Goal: Task Accomplishment & Management: Complete application form

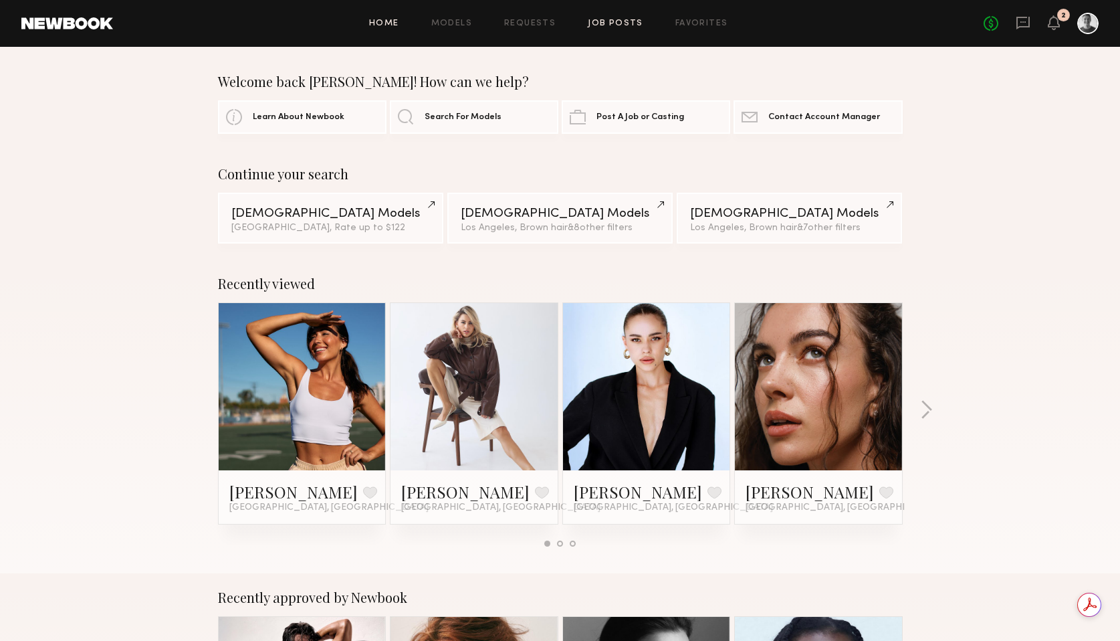
click at [608, 24] on link "Job Posts" at bounding box center [616, 23] width 56 height 9
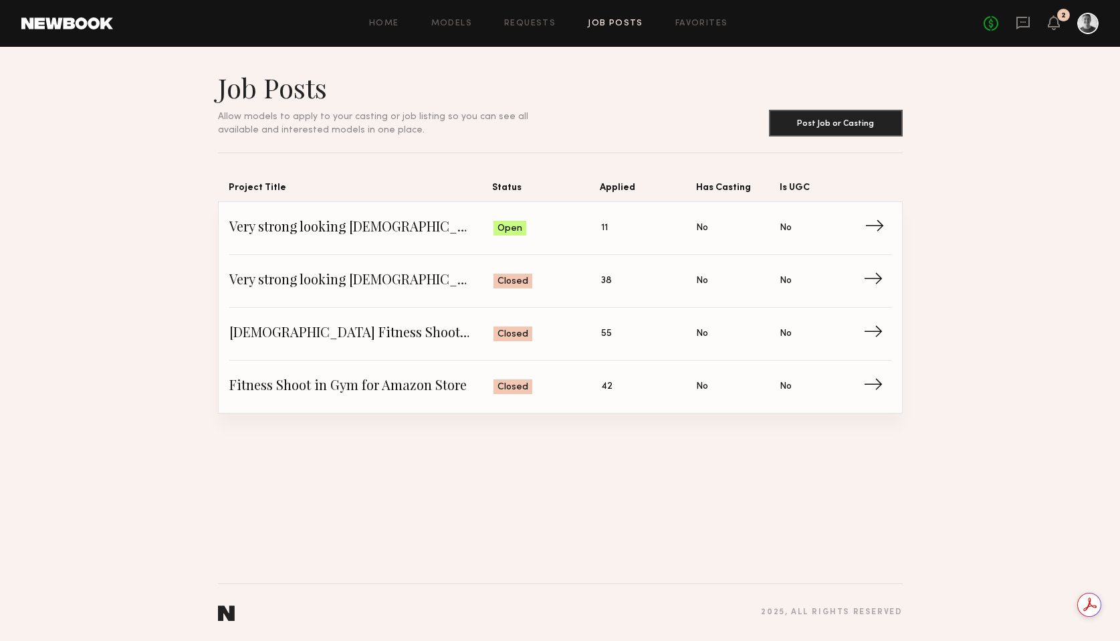
click at [442, 227] on span "Very strong looking female for fitness shoot 23-25 years old" at bounding box center [361, 228] width 265 height 20
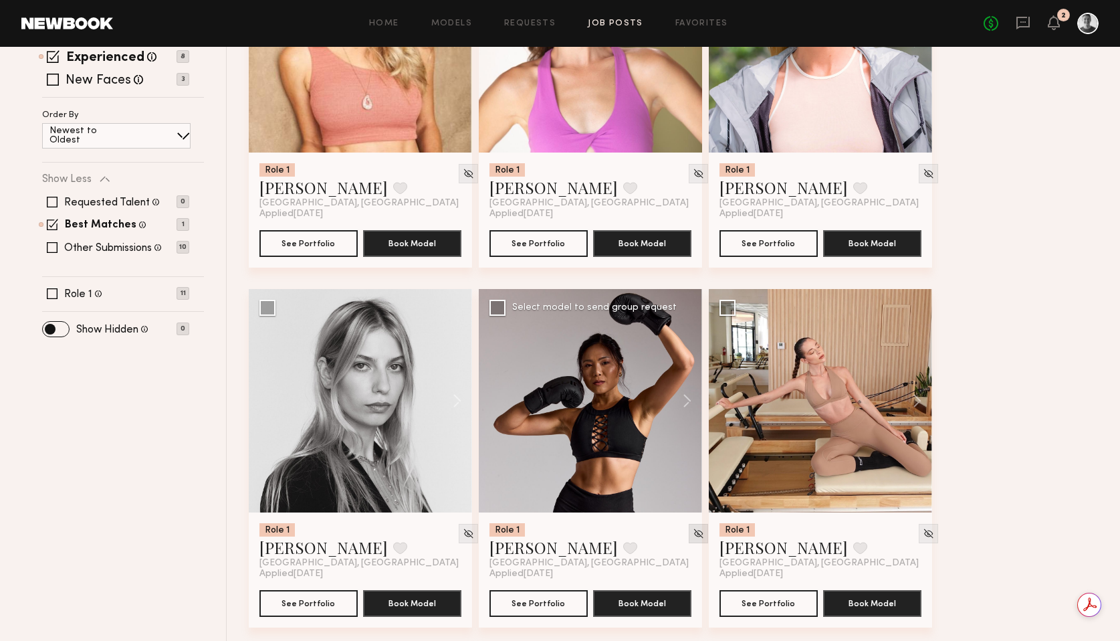
click at [693, 528] on img at bounding box center [698, 533] width 11 height 11
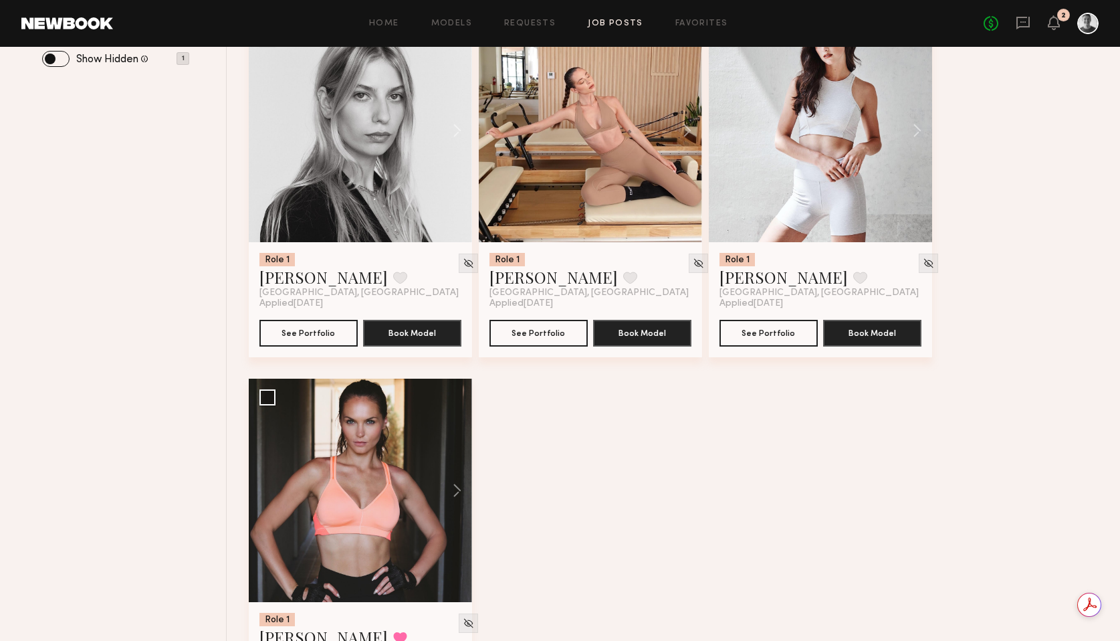
scroll to position [715, 0]
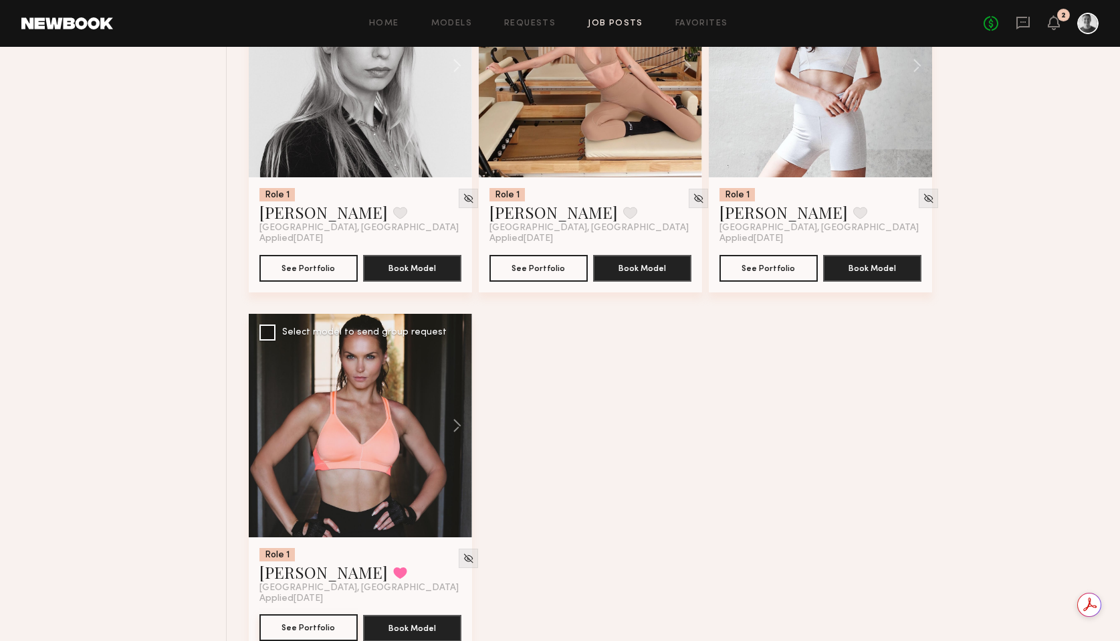
click at [325, 614] on button "See Portfolio" at bounding box center [308, 627] width 98 height 27
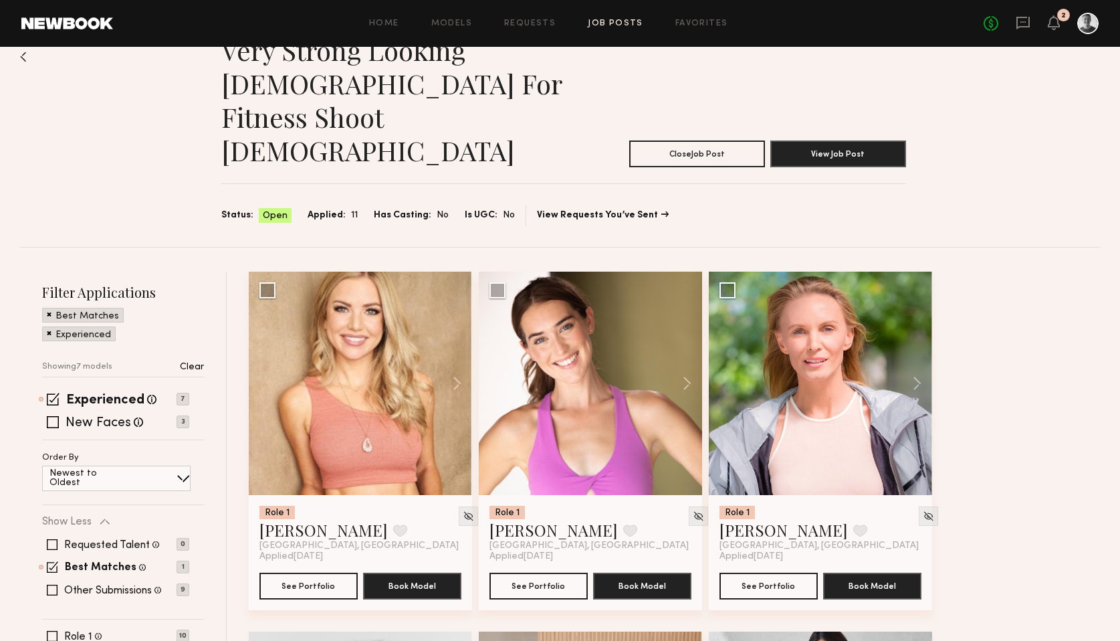
scroll to position [47, 0]
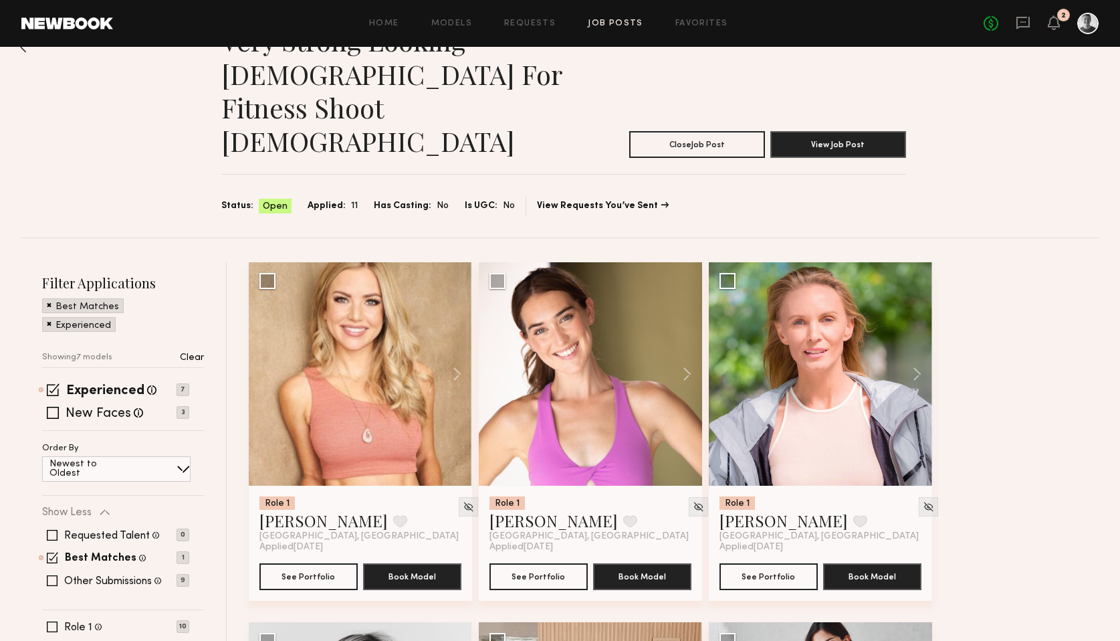
click at [198, 353] on p "Clear" at bounding box center [192, 357] width 24 height 9
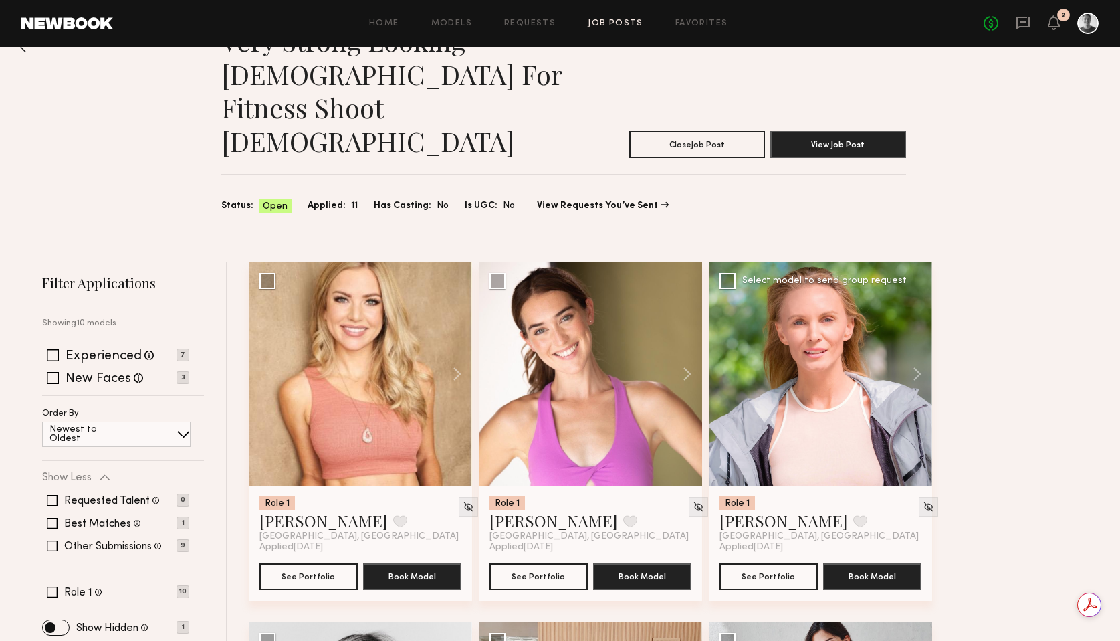
scroll to position [0, 0]
click at [322, 562] on button "See Portfolio" at bounding box center [308, 575] width 98 height 27
click at [547, 562] on button "See Portfolio" at bounding box center [538, 575] width 98 height 27
click at [693, 501] on img at bounding box center [698, 506] width 11 height 11
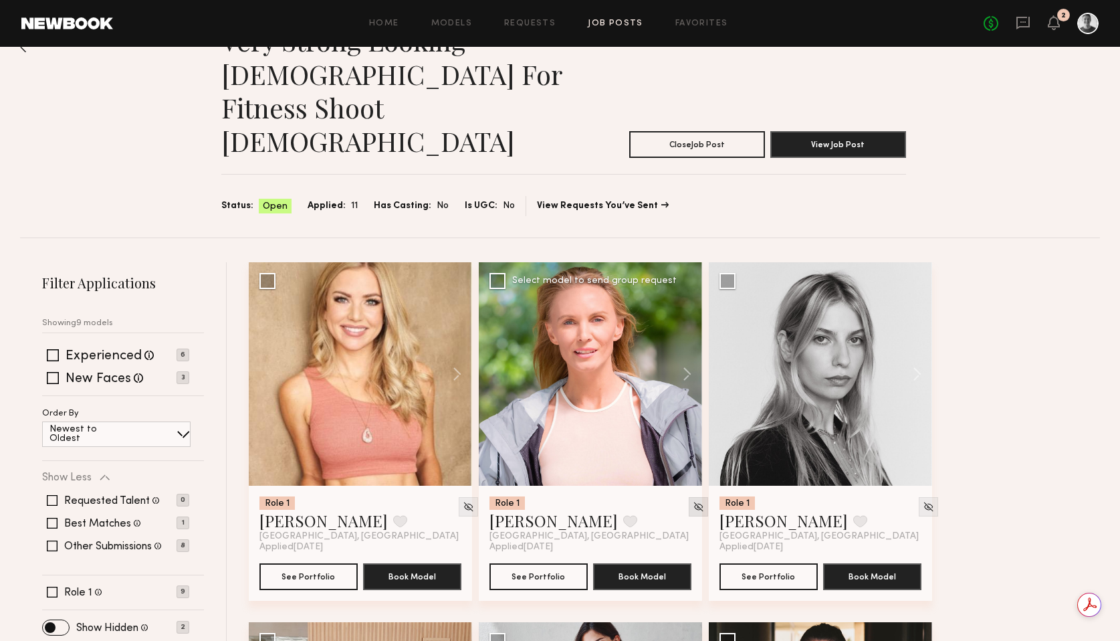
click at [693, 501] on img at bounding box center [698, 506] width 11 height 11
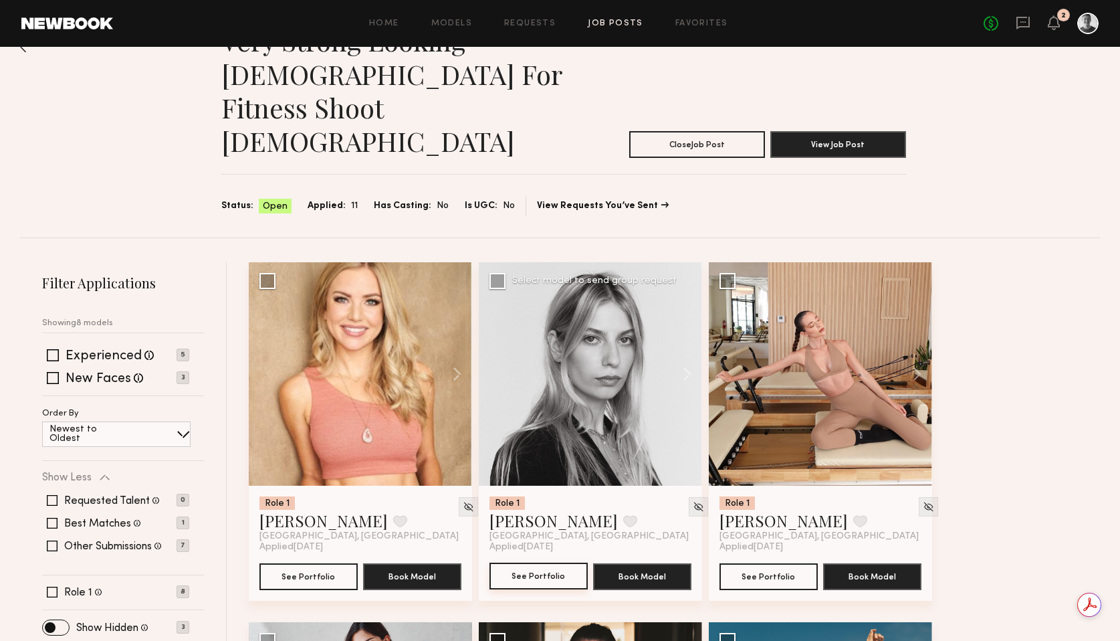
click at [549, 562] on button "See Portfolio" at bounding box center [538, 575] width 98 height 27
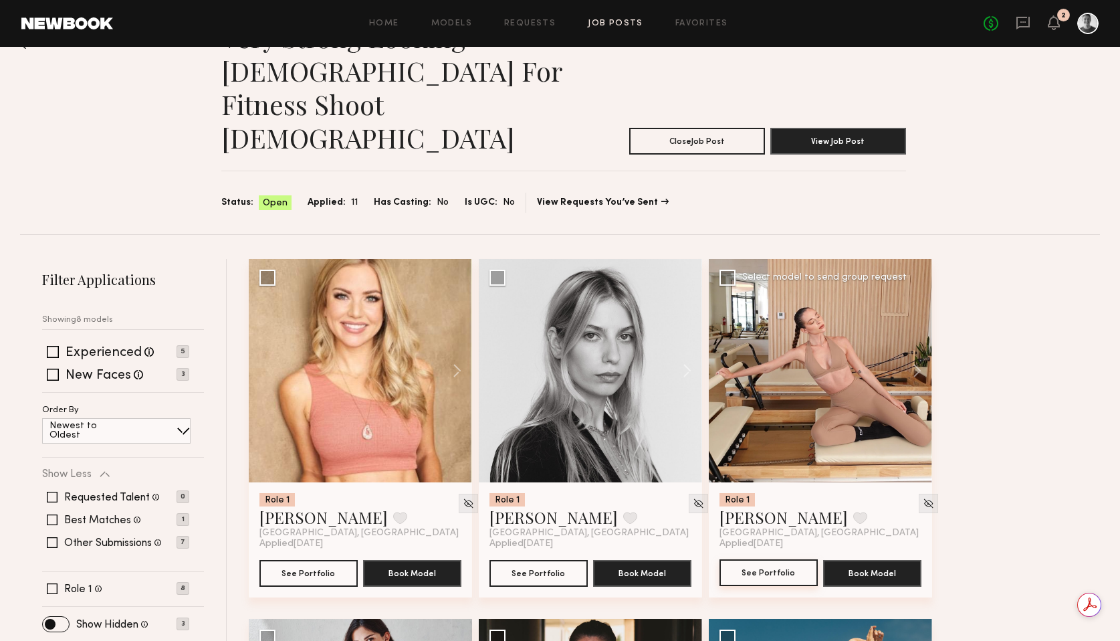
click at [768, 559] on button "See Portfolio" at bounding box center [769, 572] width 98 height 27
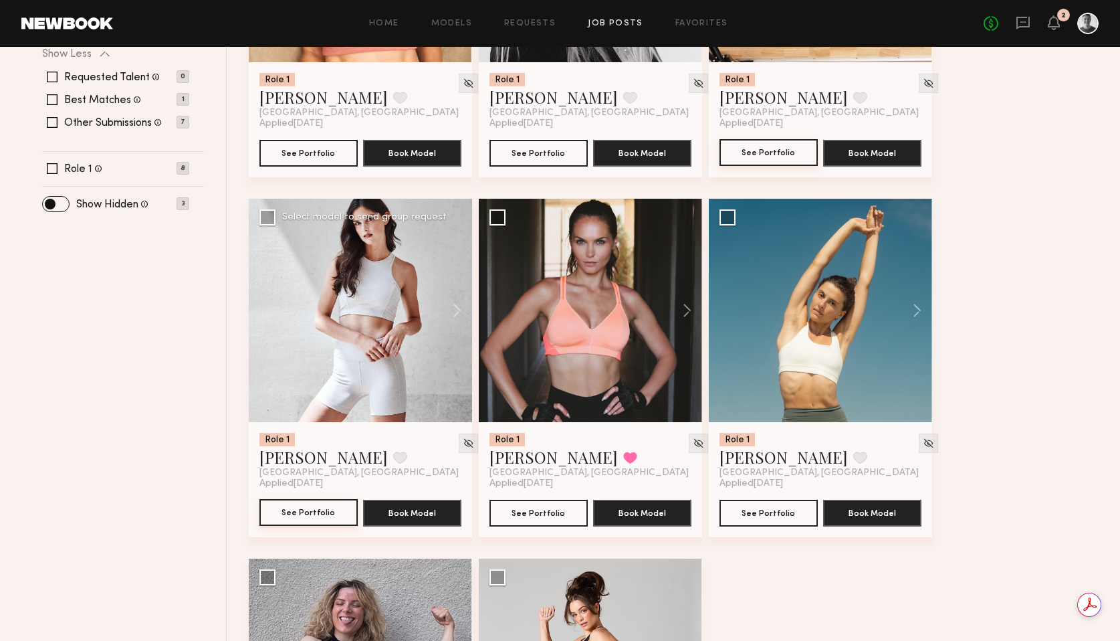
scroll to position [0, 0]
click at [311, 499] on button "See Portfolio" at bounding box center [308, 512] width 98 height 27
click at [463, 437] on img at bounding box center [468, 442] width 11 height 11
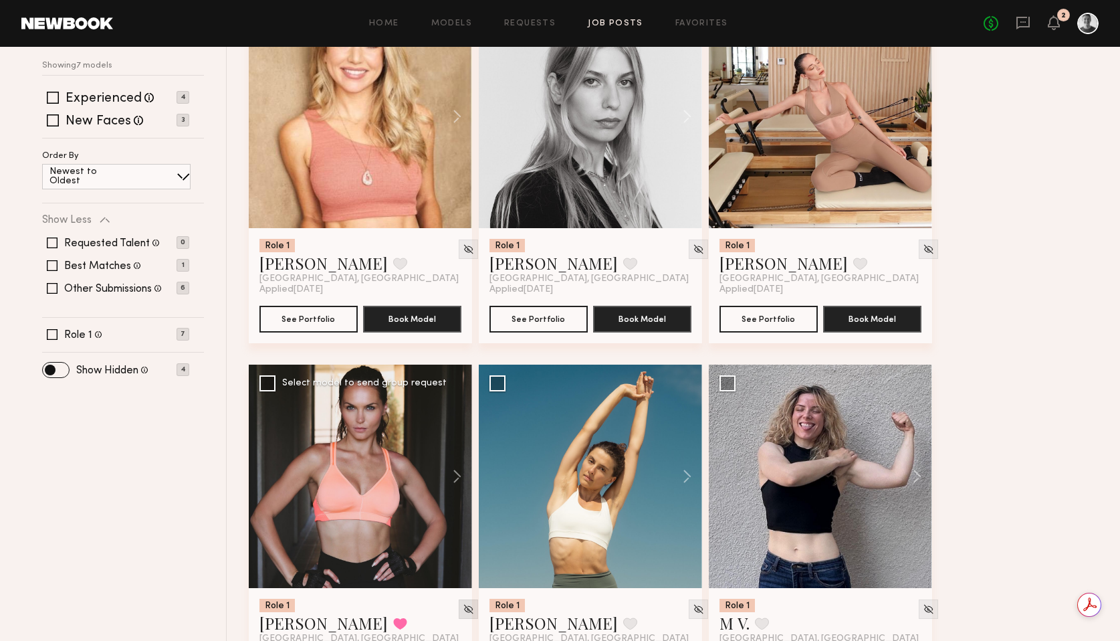
scroll to position [379, 0]
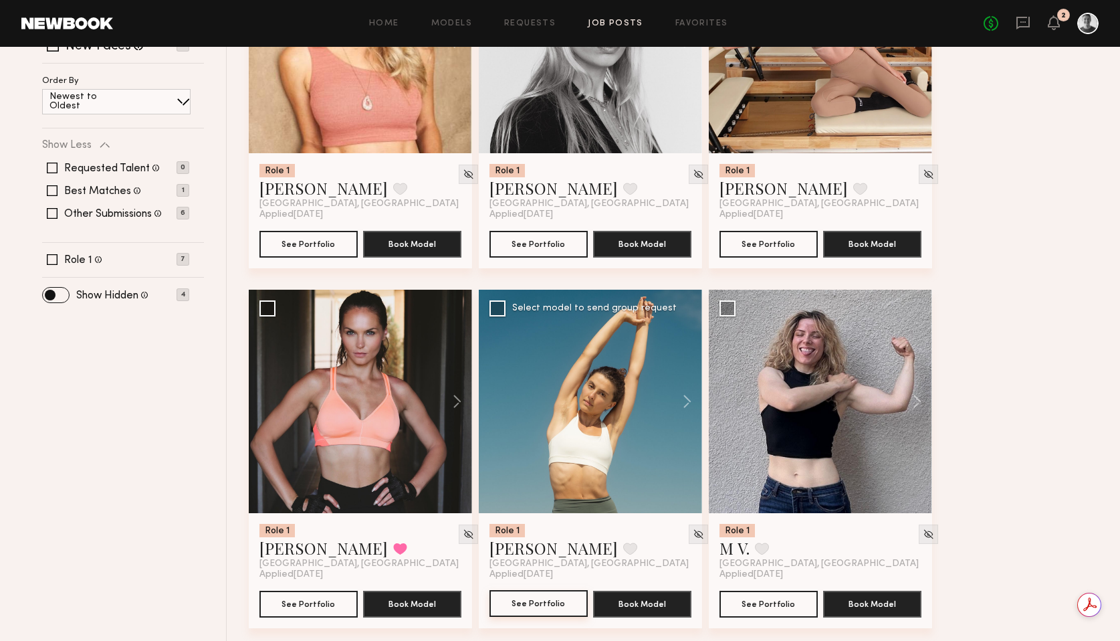
click at [546, 590] on button "See Portfolio" at bounding box center [538, 603] width 98 height 27
click at [693, 528] on img at bounding box center [698, 533] width 11 height 11
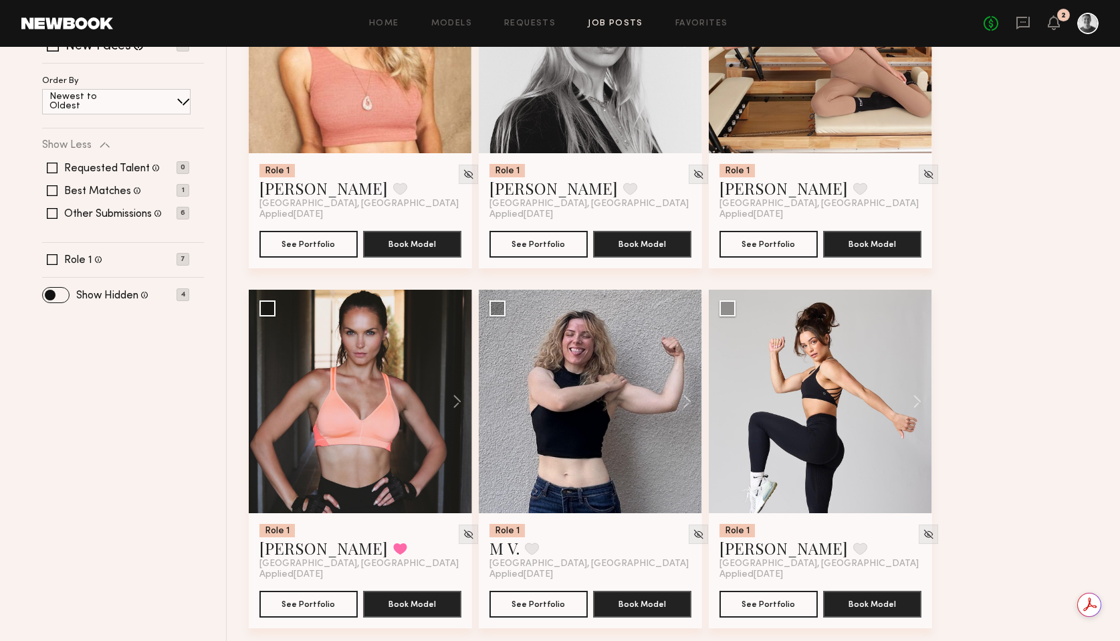
scroll to position [355, 0]
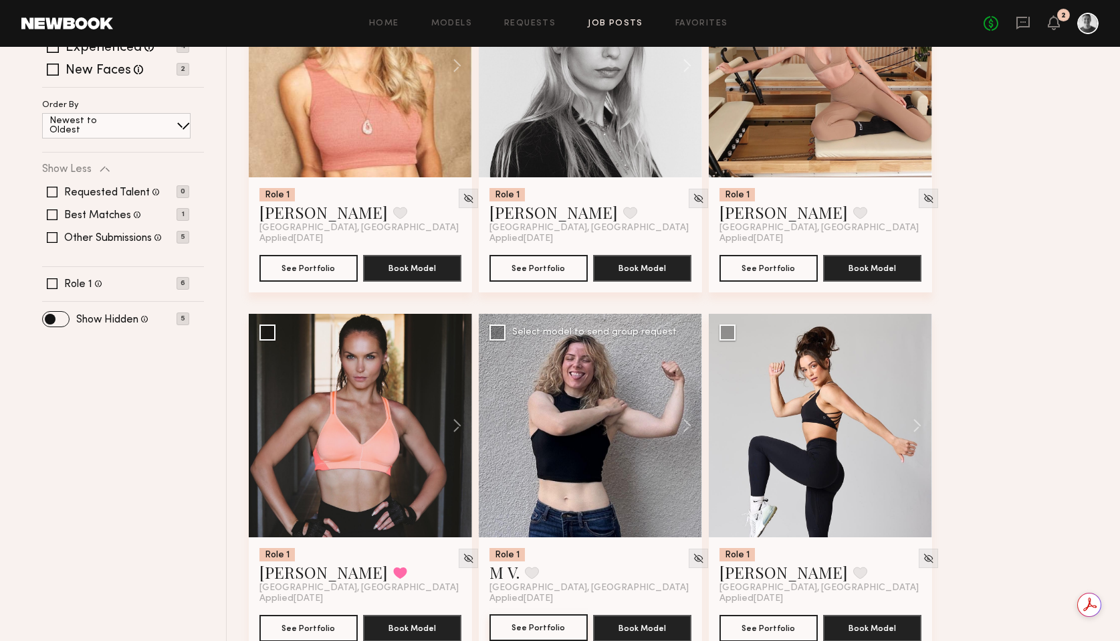
click at [559, 614] on button "See Portfolio" at bounding box center [538, 627] width 98 height 27
click at [693, 552] on img at bounding box center [698, 557] width 11 height 11
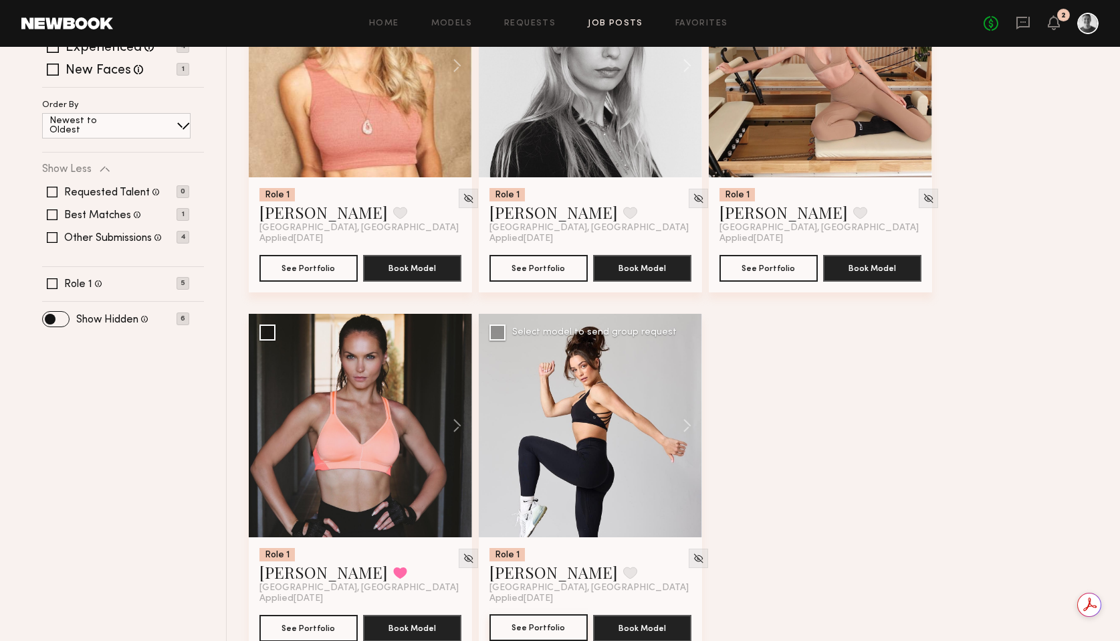
click at [536, 614] on button "See Portfolio" at bounding box center [538, 627] width 98 height 27
click at [693, 552] on img at bounding box center [698, 557] width 11 height 11
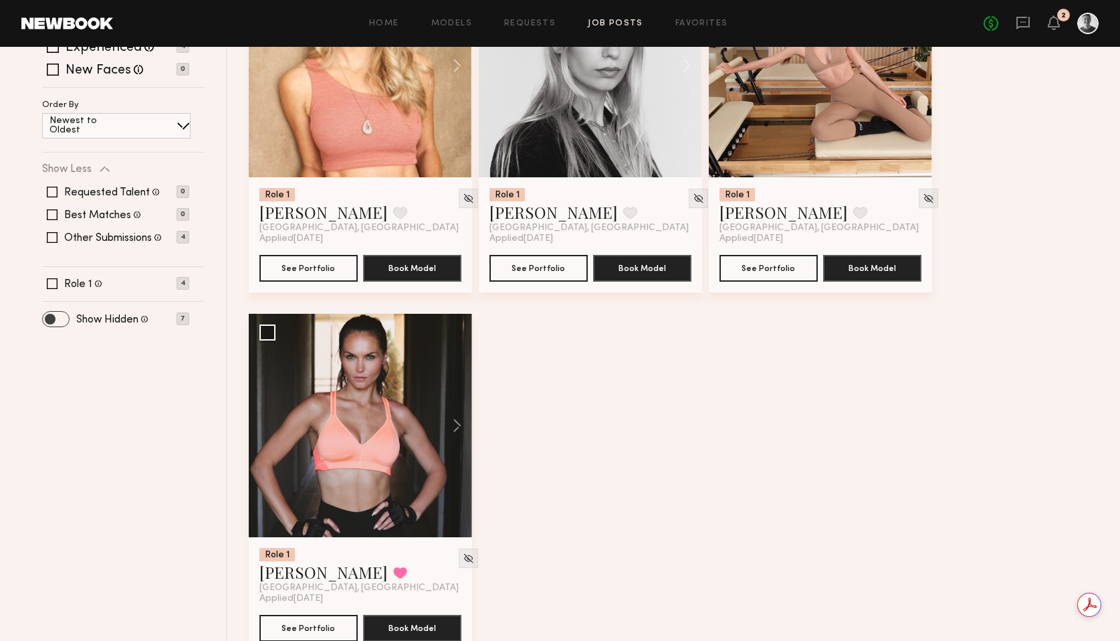
click at [59, 312] on span at bounding box center [56, 319] width 26 height 15
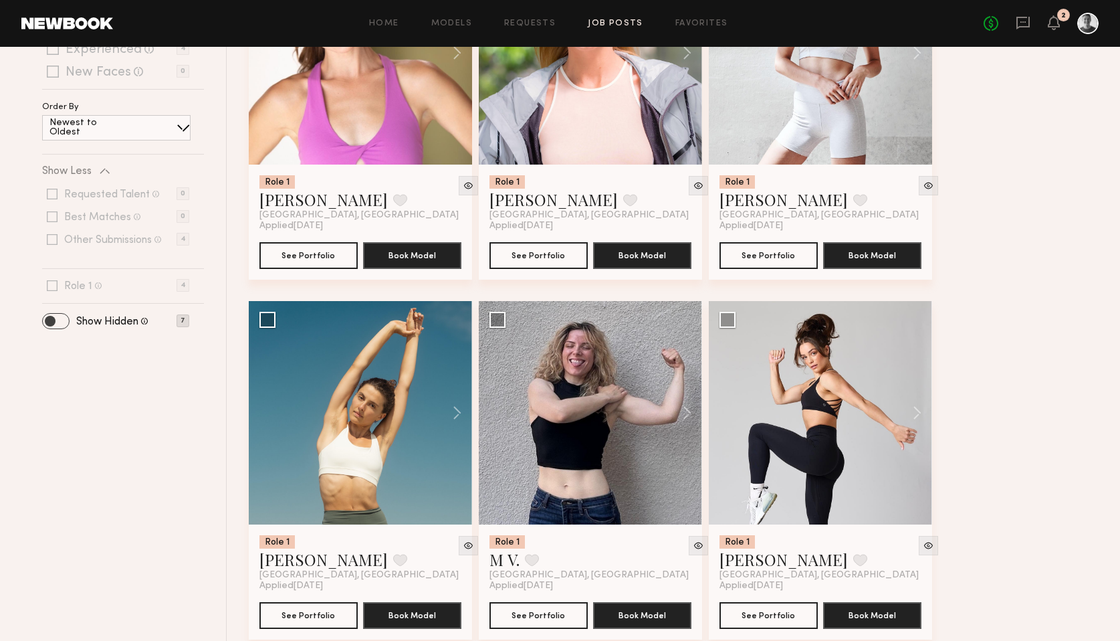
scroll to position [370, 0]
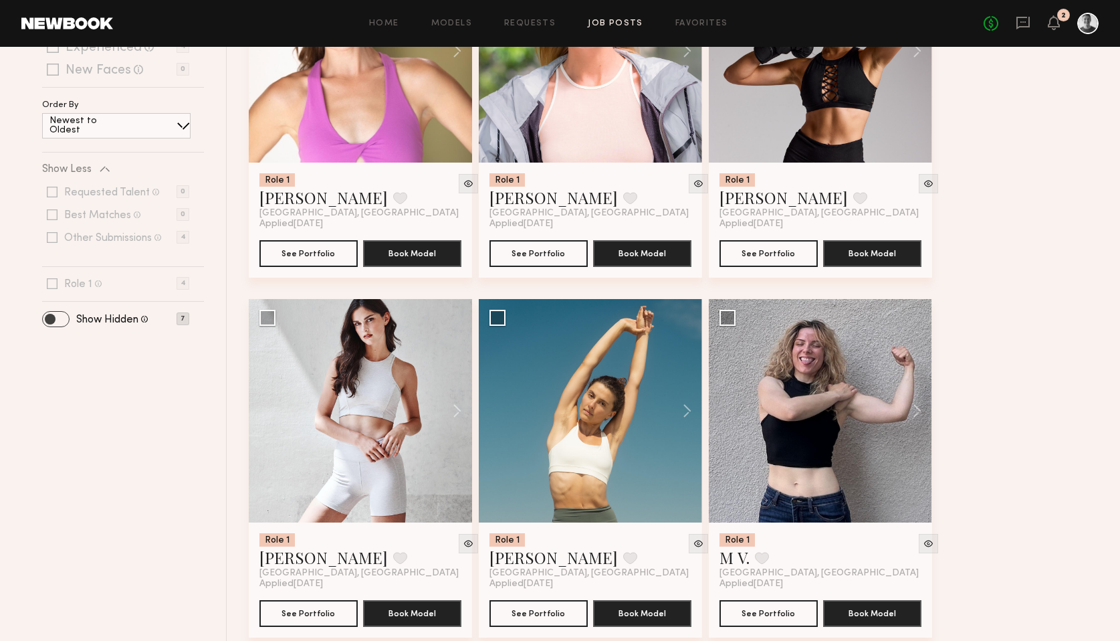
click at [54, 312] on span at bounding box center [56, 319] width 26 height 15
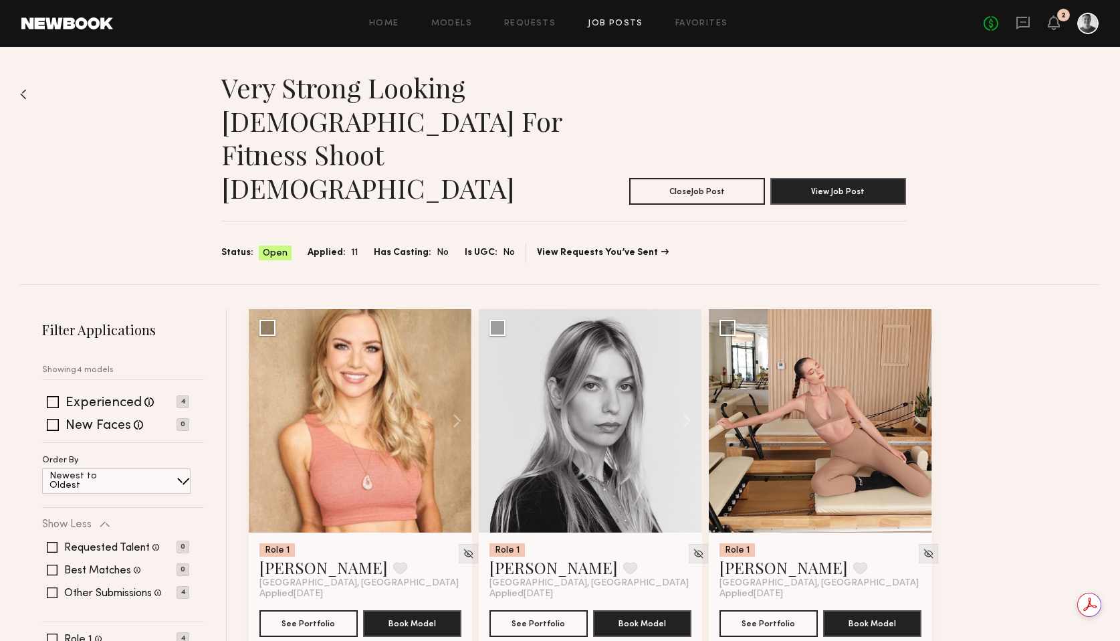
scroll to position [0, 0]
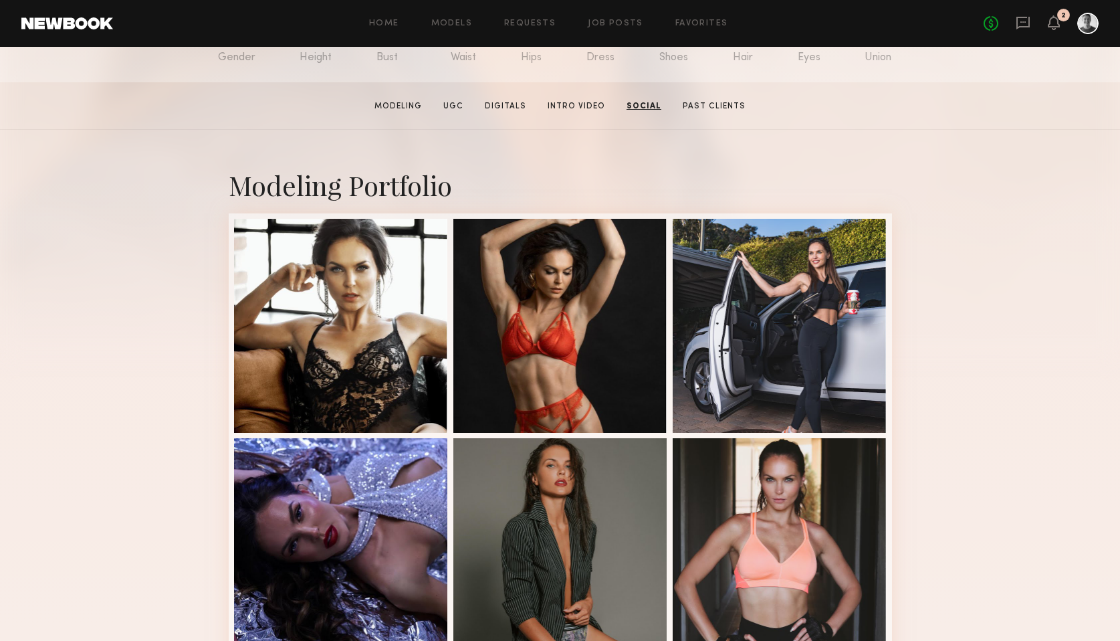
scroll to position [163, 0]
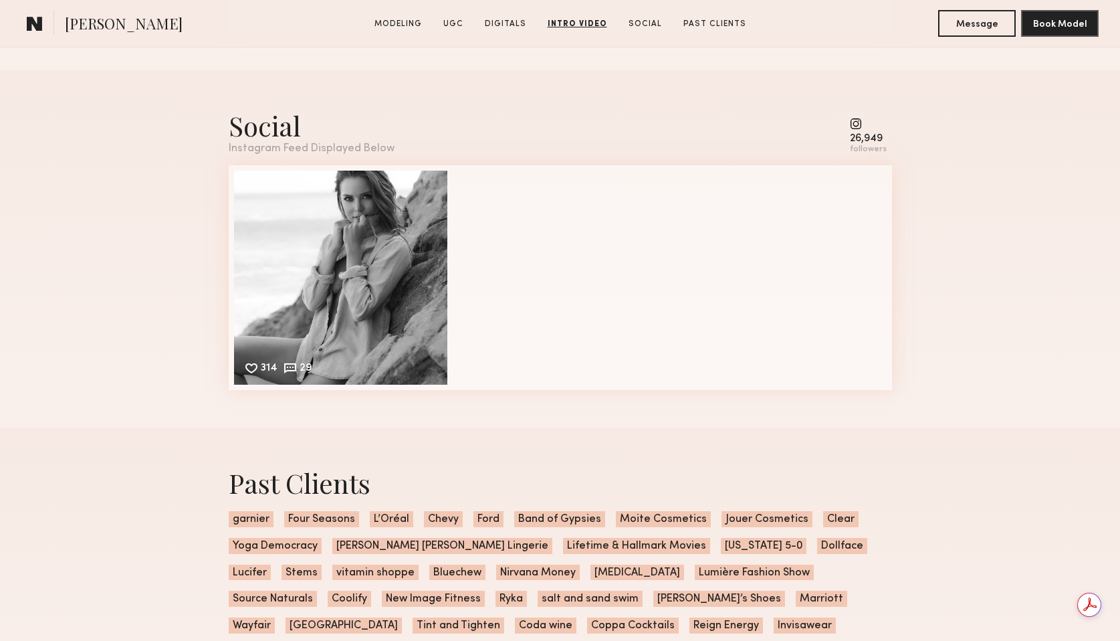
scroll to position [4105, 0]
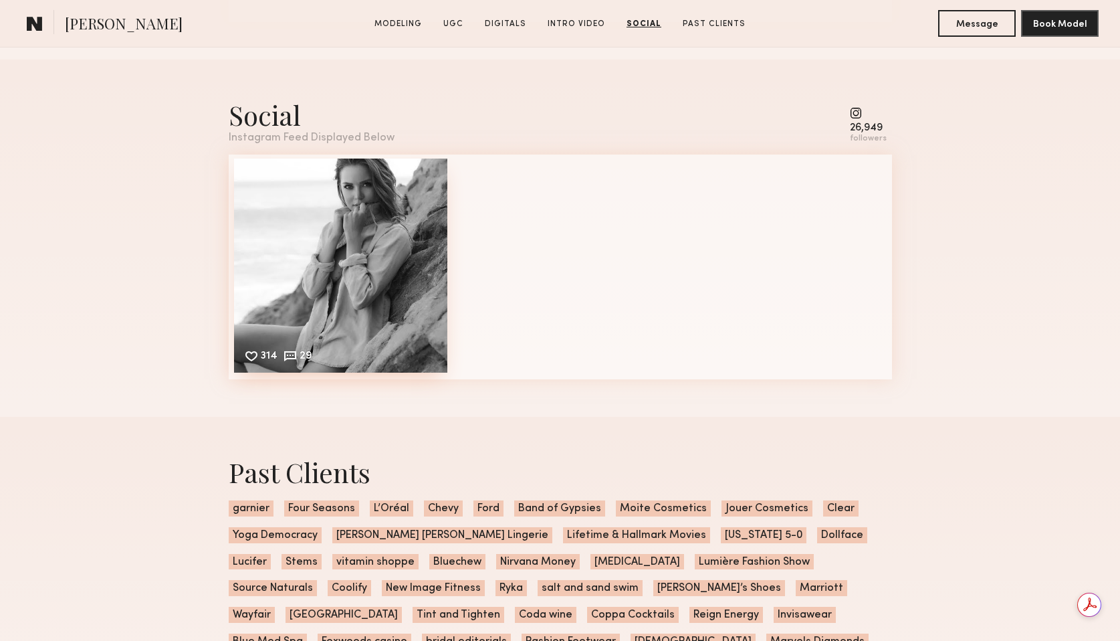
click at [314, 280] on div "314 29 Likes & comments displayed to show model’s engagement" at bounding box center [341, 265] width 214 height 214
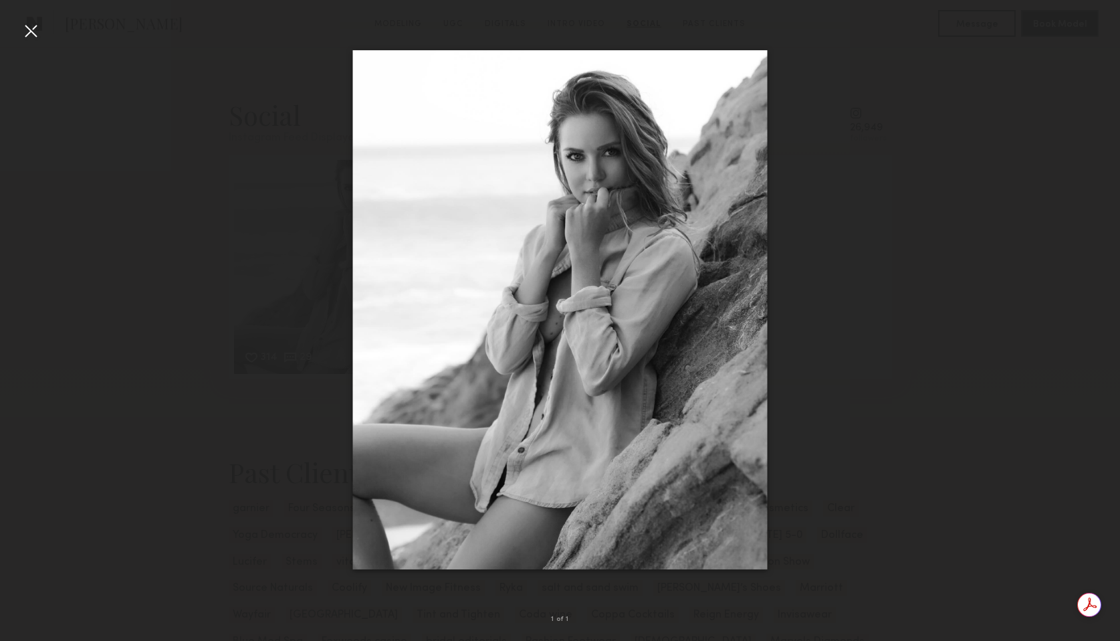
click at [27, 31] on div at bounding box center [30, 30] width 21 height 21
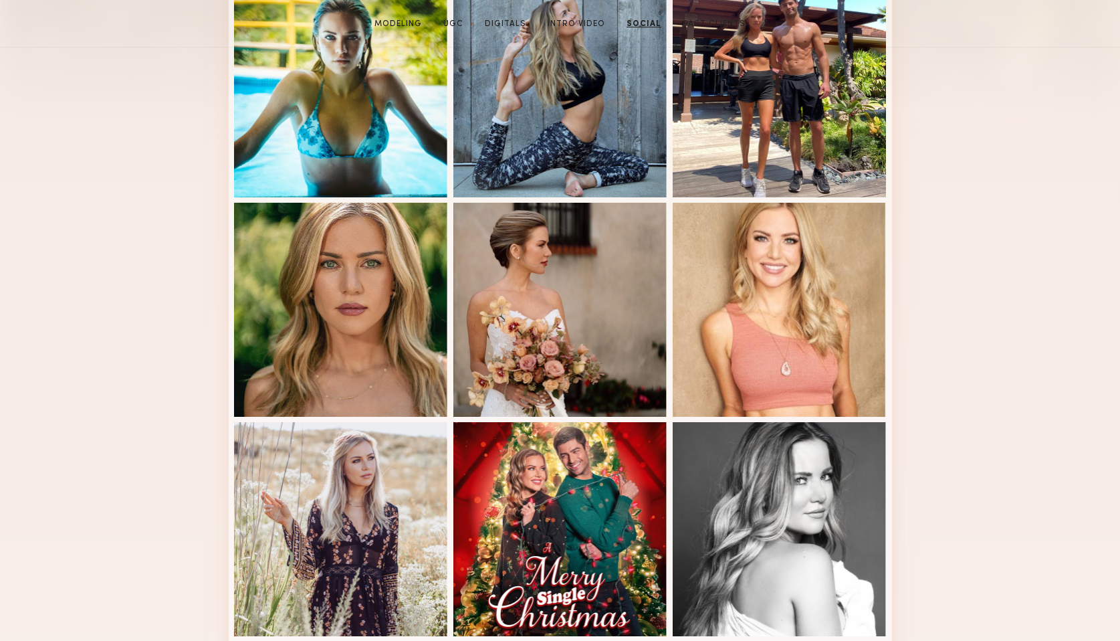
scroll to position [0, 0]
